Goal: Task Accomplishment & Management: Use online tool/utility

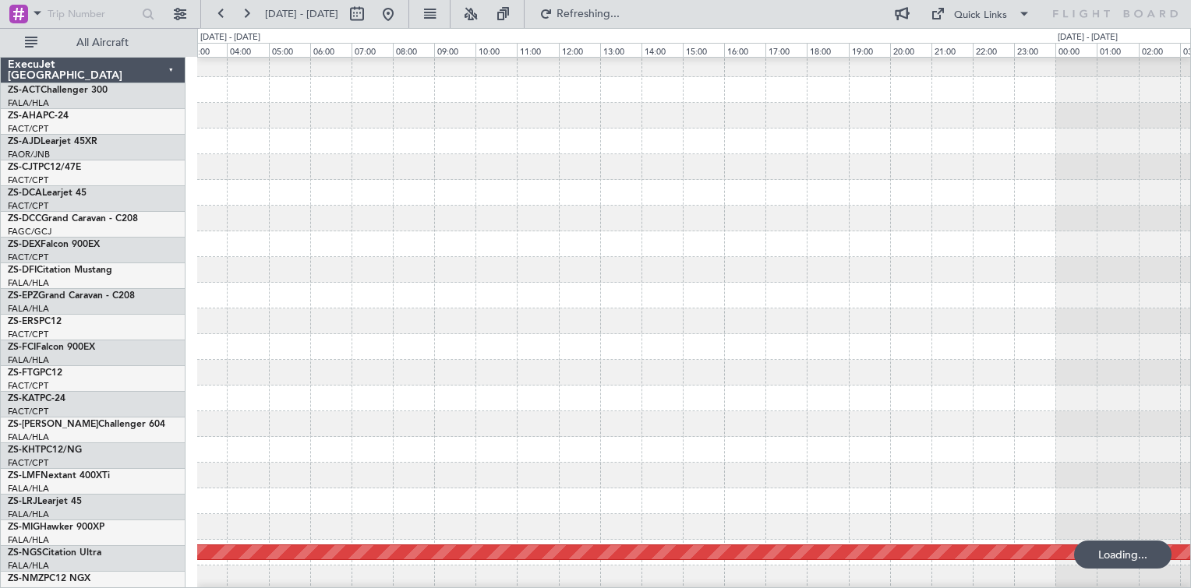
scroll to position [597, 0]
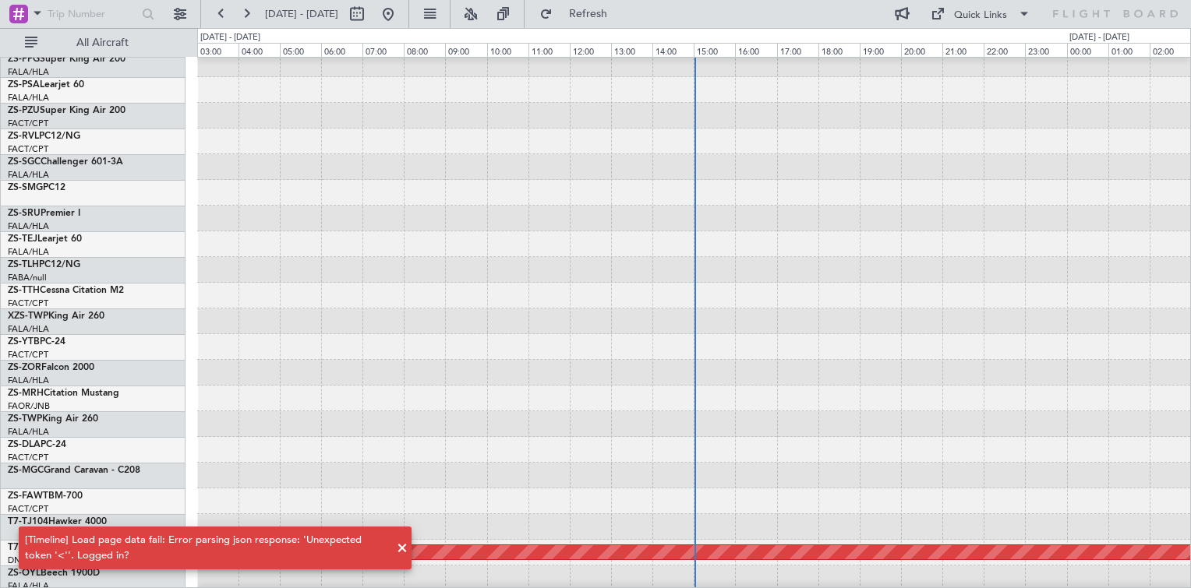
click at [401, 16] on button at bounding box center [388, 14] width 25 height 25
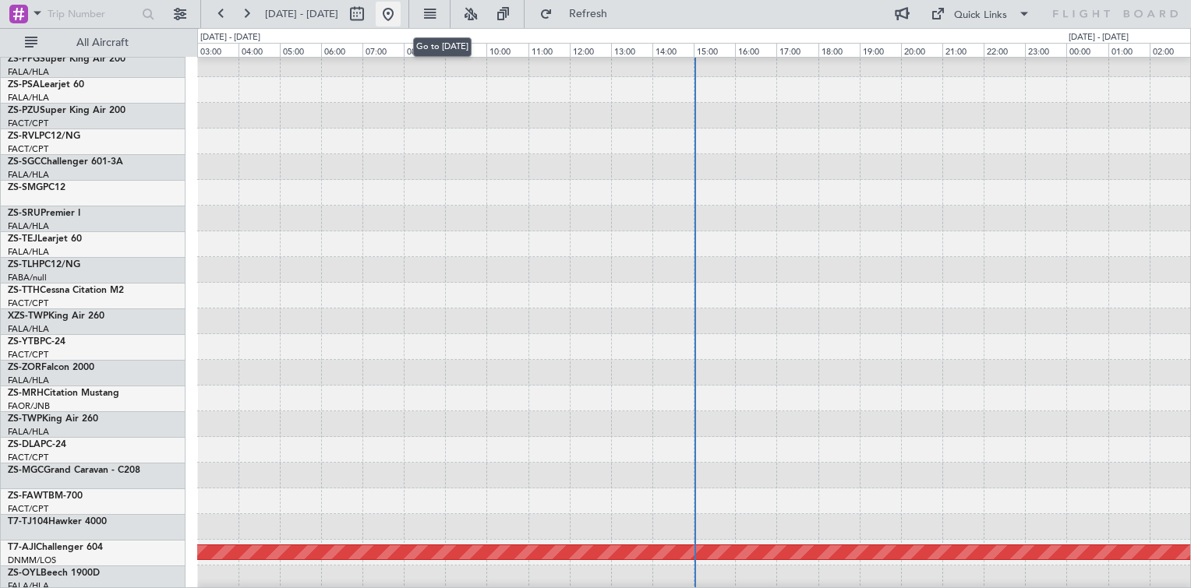
click at [401, 16] on button at bounding box center [388, 14] width 25 height 25
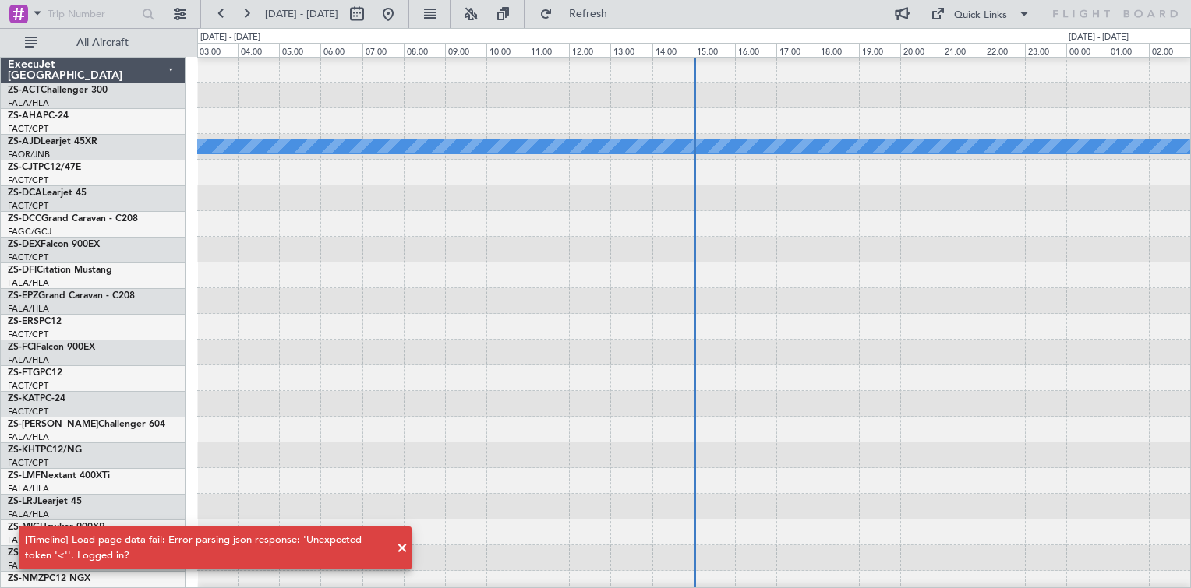
scroll to position [0, 0]
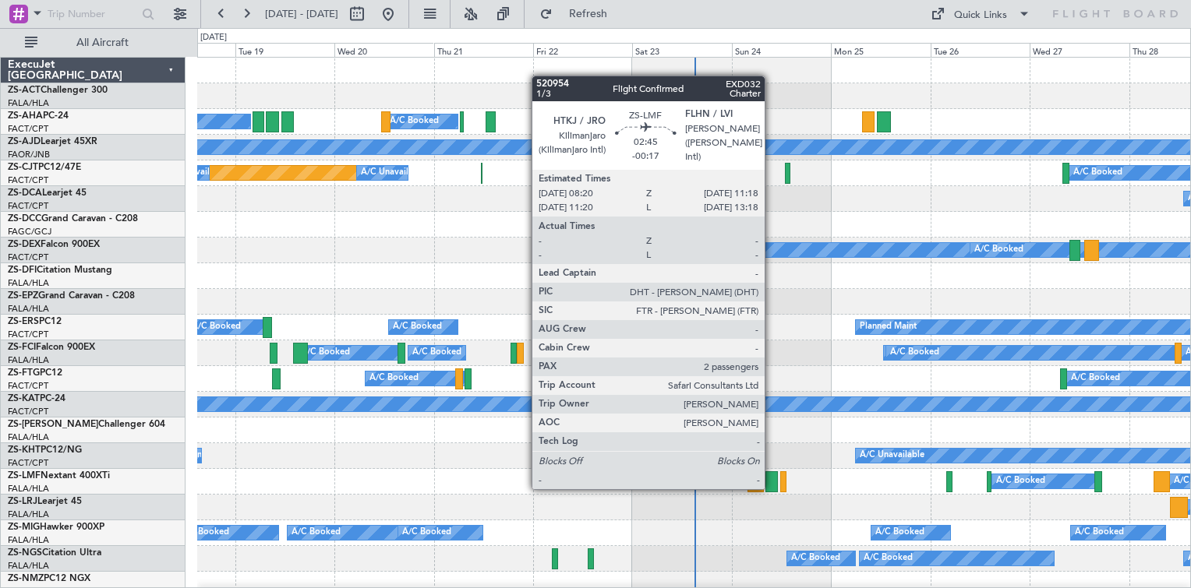
click at [771, 488] on div at bounding box center [771, 481] width 12 height 21
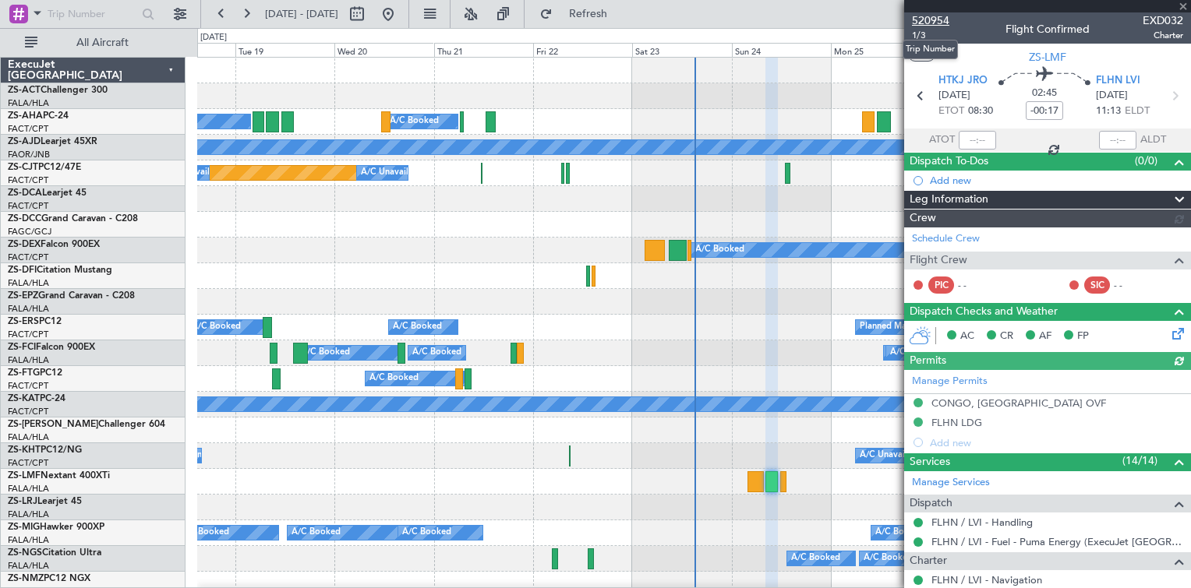
click at [926, 19] on span "520954" at bounding box center [930, 20] width 37 height 16
